Goal: Task Accomplishment & Management: Complete application form

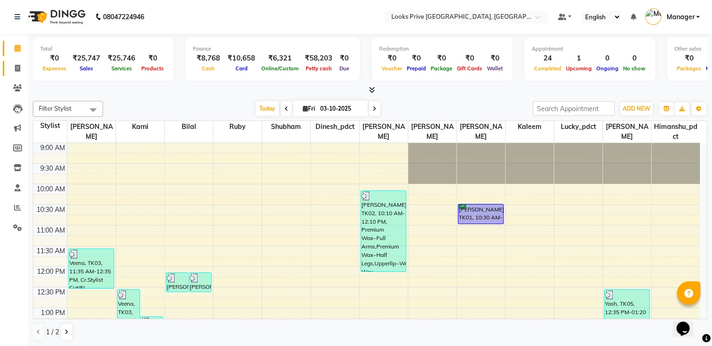
click at [22, 75] on link "Invoice" at bounding box center [14, 68] width 22 height 15
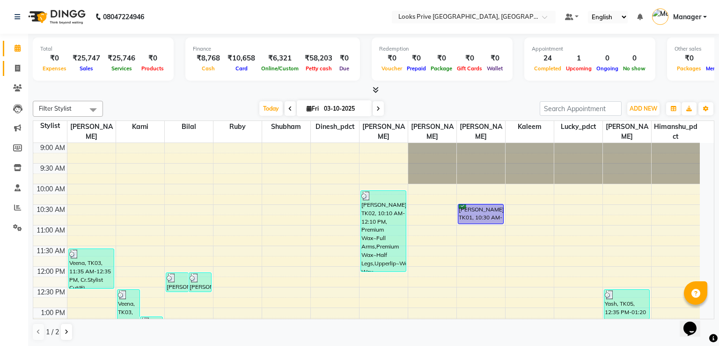
select select "6205"
select select "service"
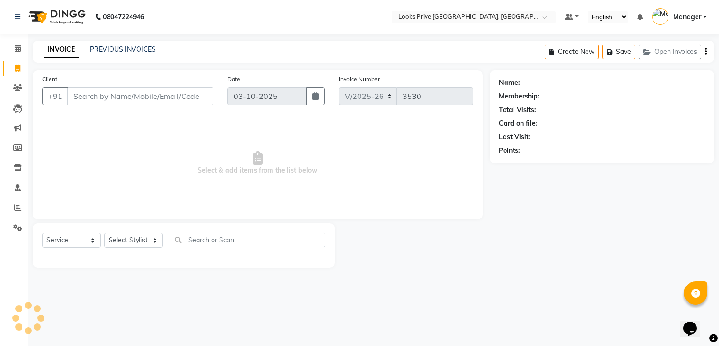
click at [135, 249] on div "Select Service Product Membership Package Voucher Prepaid Gift Card Select Styl…" at bounding box center [183, 243] width 283 height 22
click at [137, 244] on select "Select Stylist" at bounding box center [133, 240] width 59 height 15
select select "45658"
click at [104, 233] on select "Select Stylist A2R_Master Aarif Ayesha Bilal Dinesh_pdct Himanshu_pdct Kaleem K…" at bounding box center [133, 240] width 59 height 15
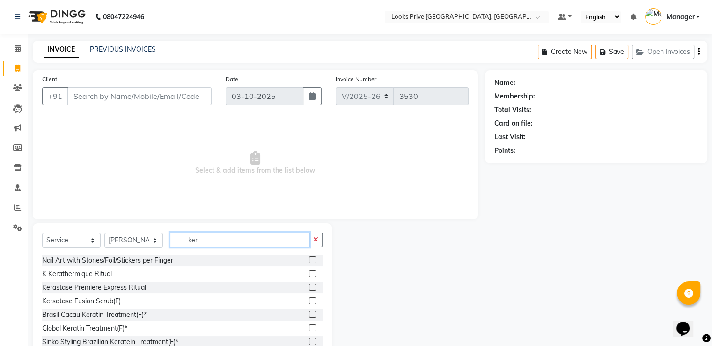
type input "ker"
click at [309, 326] on label at bounding box center [312, 327] width 7 height 7
click at [309, 326] on input "checkbox" at bounding box center [312, 328] width 6 height 6
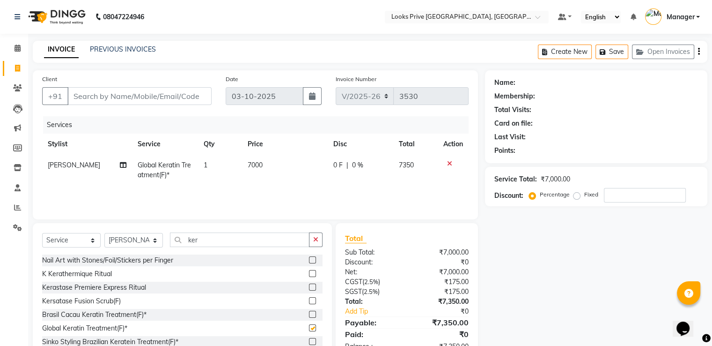
checkbox input "false"
click at [207, 240] on input "ker" at bounding box center [240, 239] width 140 height 15
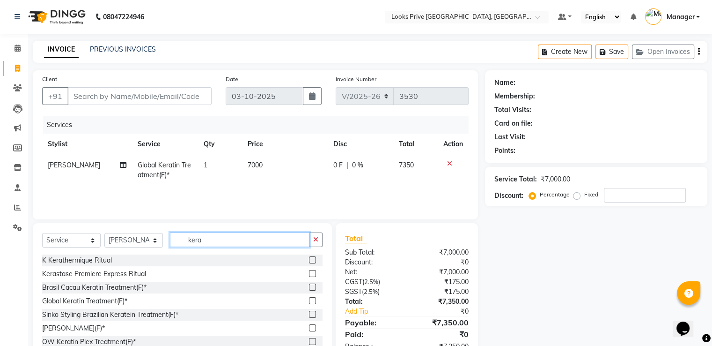
type input "kera"
click at [309, 287] on label at bounding box center [312, 286] width 7 height 7
click at [309, 287] on input "checkbox" at bounding box center [312, 287] width 6 height 6
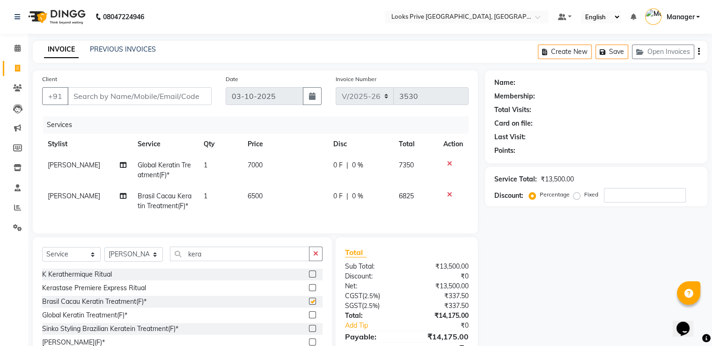
checkbox input "false"
click at [448, 163] on icon at bounding box center [449, 163] width 5 height 7
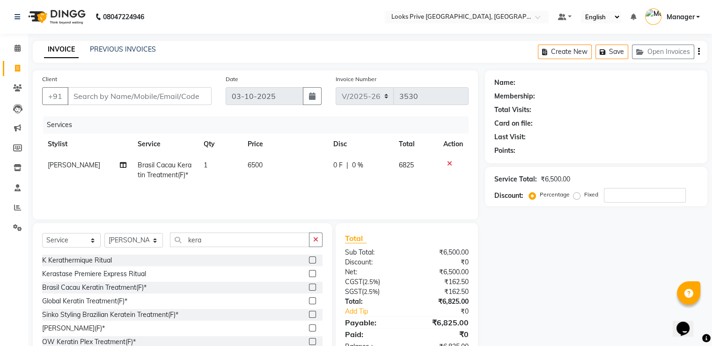
click at [259, 162] on span "6500" at bounding box center [255, 165] width 15 height 8
select select "45658"
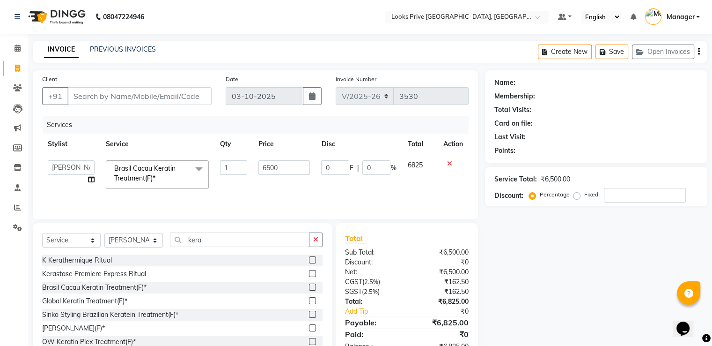
click at [259, 162] on input "6500" at bounding box center [285, 167] width 52 height 15
type input "12000"
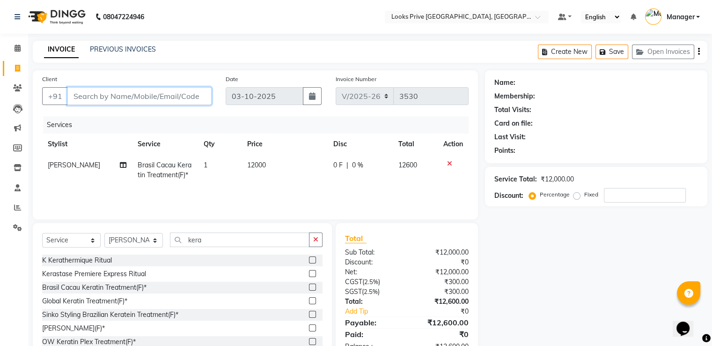
click at [142, 92] on input "Client" at bounding box center [139, 96] width 144 height 18
type input "9"
type input "0"
type input "9"
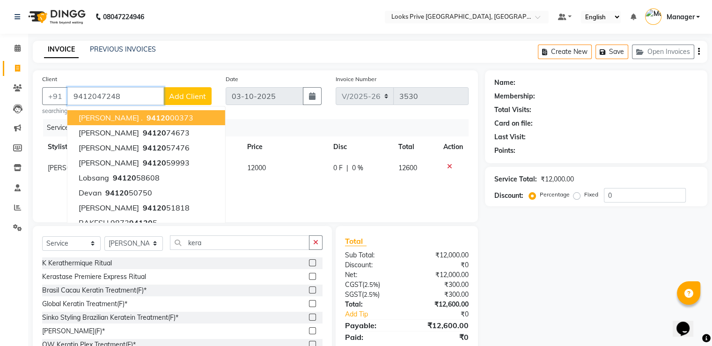
type input "9412047248"
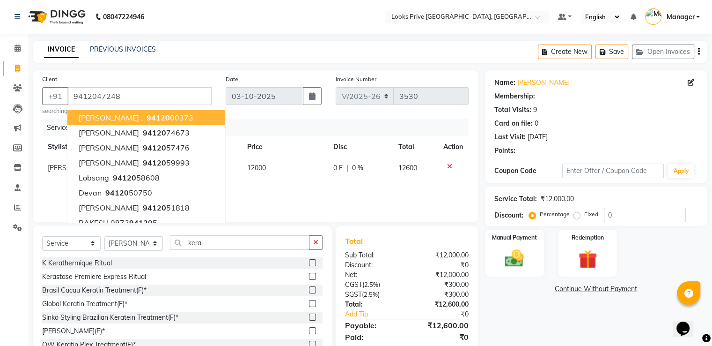
select select "1: Object"
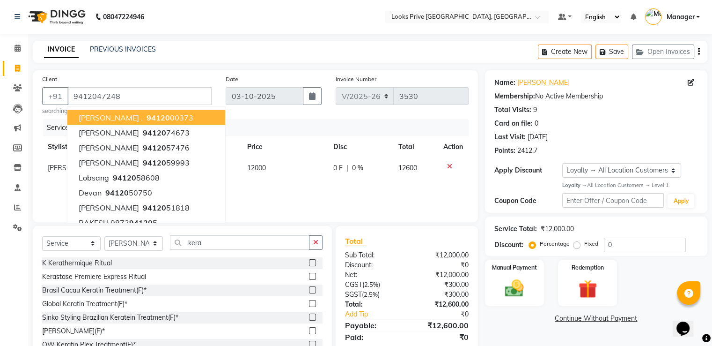
click at [360, 54] on div "INVOICE PREVIOUS INVOICES Create New Save Open Invoices" at bounding box center [370, 52] width 675 height 22
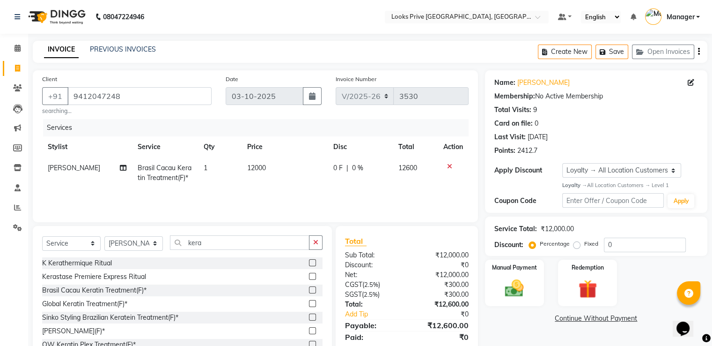
scroll to position [33, 0]
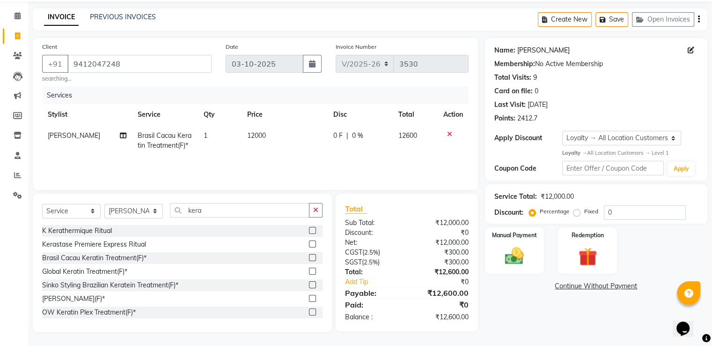
click at [538, 49] on link "[PERSON_NAME]" at bounding box center [543, 50] width 52 height 10
click at [526, 256] on img at bounding box center [514, 255] width 31 height 22
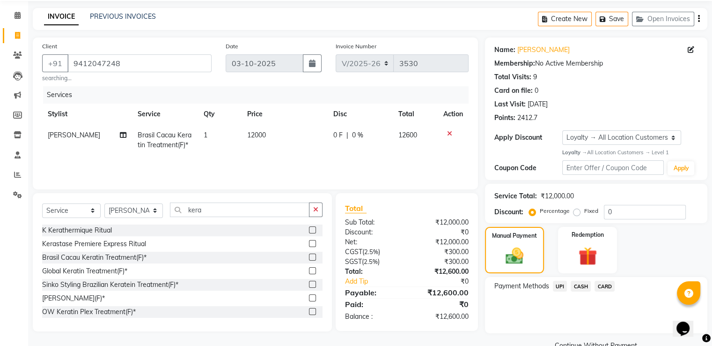
click at [563, 284] on span "UPI" at bounding box center [560, 286] width 15 height 11
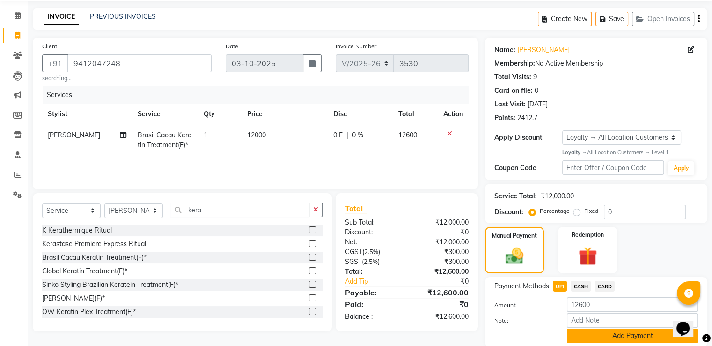
scroll to position [68, 0]
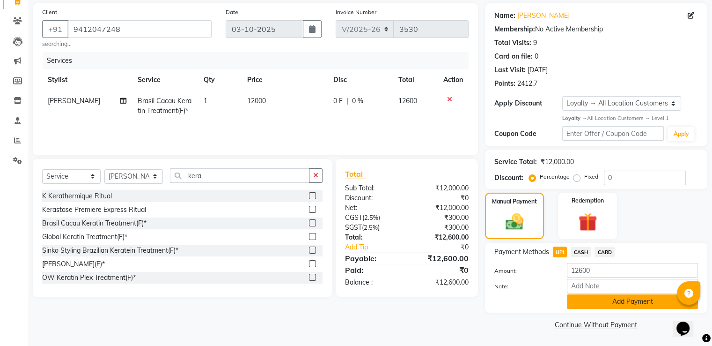
click at [582, 298] on button "Add Payment" at bounding box center [632, 301] width 131 height 15
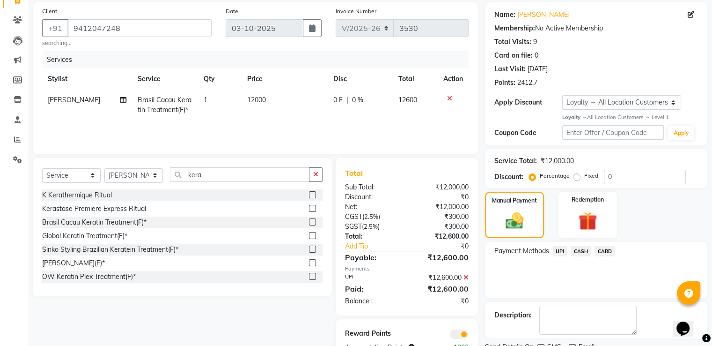
scroll to position [106, 0]
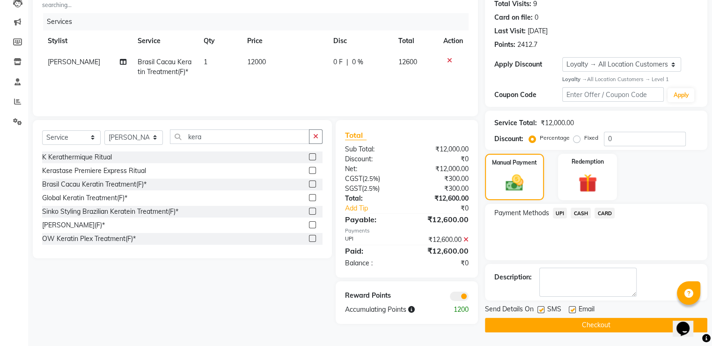
click at [462, 295] on span at bounding box center [459, 295] width 19 height 9
click at [469, 297] on input "checkbox" at bounding box center [469, 297] width 0 height 0
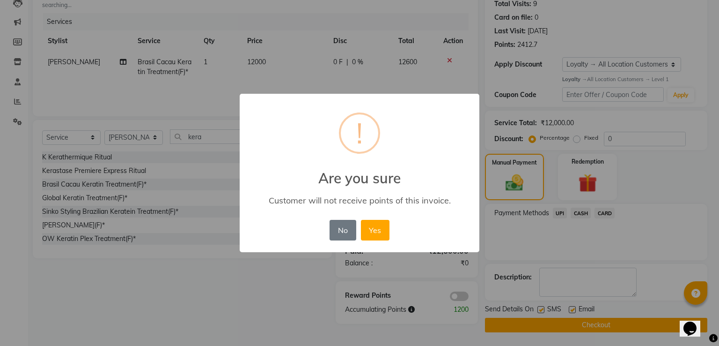
click at [361, 220] on button "Yes" at bounding box center [375, 230] width 29 height 21
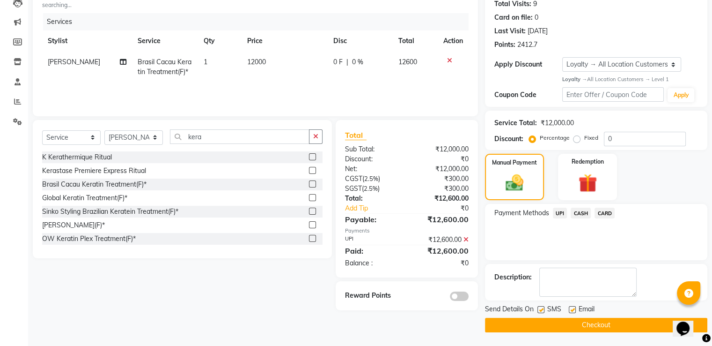
click at [504, 325] on button "Checkout" at bounding box center [596, 325] width 222 height 15
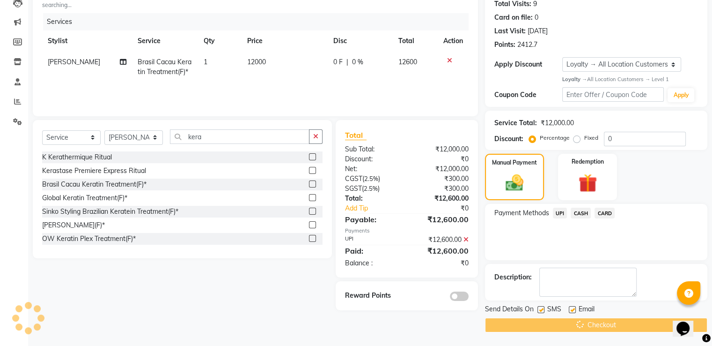
scroll to position [0, 0]
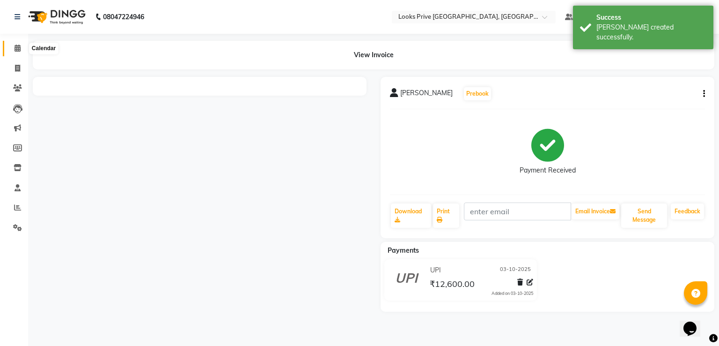
click at [19, 44] on span at bounding box center [17, 48] width 16 height 11
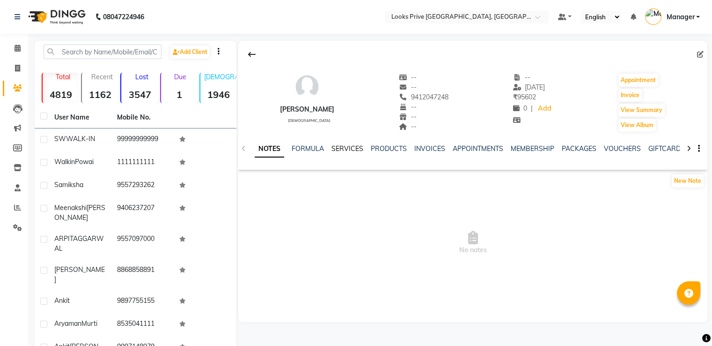
click at [340, 149] on link "SERVICES" at bounding box center [348, 148] width 32 height 8
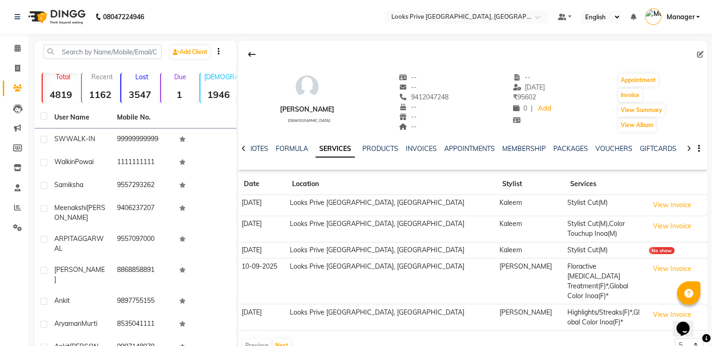
click at [607, 153] on div "VOUCHERS" at bounding box center [614, 149] width 37 height 10
click at [608, 149] on link "VOUCHERS" at bounding box center [614, 148] width 37 height 8
